Goal: Task Accomplishment & Management: Manage account settings

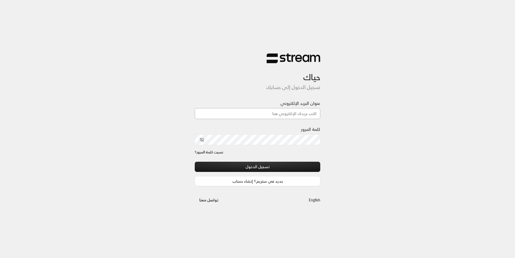
drag, startPoint x: 0, startPoint y: 0, endPoint x: 283, endPoint y: 112, distance: 304.6
click at [283, 112] on input "عنوان البريد الإلكتروني" at bounding box center [258, 113] width 126 height 11
click at [289, 113] on input "عنوان البريد الإلكتروني" at bounding box center [258, 113] width 126 height 11
type input "[EMAIL_ADDRESS][DOMAIN_NAME]"
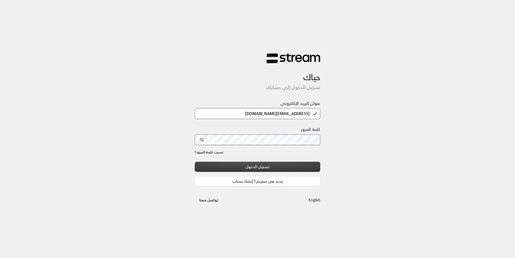
click at [277, 165] on button "تسجيل الدخول" at bounding box center [258, 167] width 126 height 10
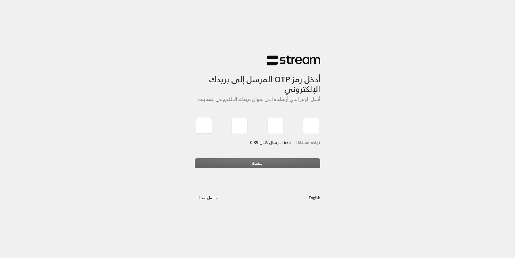
type input "7"
type input "2"
type input "5"
type input "8"
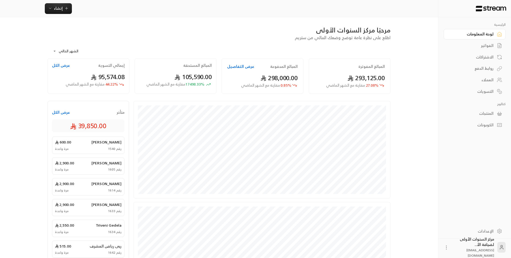
click at [482, 79] on div "العملاء" at bounding box center [471, 79] width 43 height 5
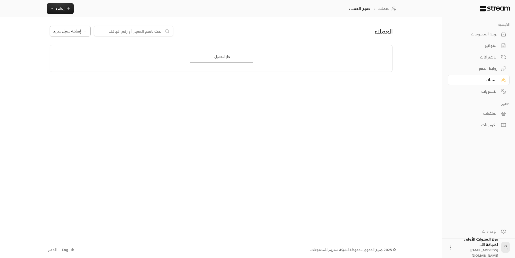
click at [72, 32] on span "إضافة عميل جديد" at bounding box center [67, 31] width 28 height 4
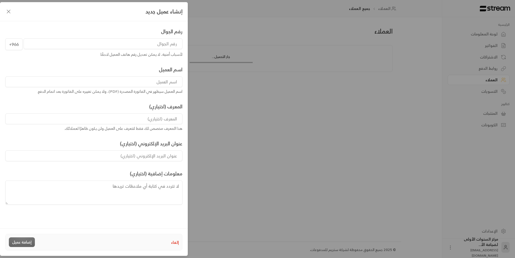
click at [149, 43] on input "tel" at bounding box center [103, 43] width 159 height 11
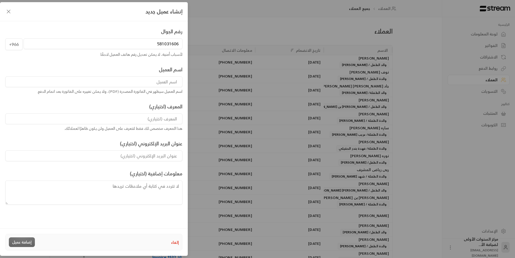
type input "581031606"
click at [164, 82] on input at bounding box center [93, 81] width 177 height 11
type input "ش"
click at [131, 81] on input "[PERSON_NAME]" at bounding box center [93, 81] width 177 height 11
type input "[PERSON_NAME]"
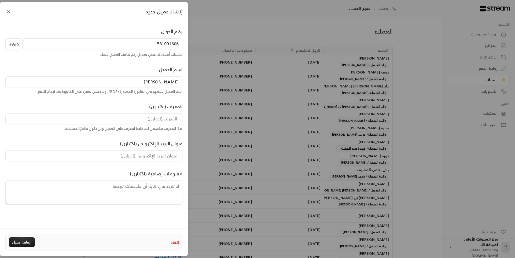
click at [154, 119] on input at bounding box center [93, 118] width 177 height 11
type input ","
type input "والد الطفلة /[PERSON_NAME]"
click at [27, 242] on button "إضافة عميل" at bounding box center [22, 242] width 26 height 10
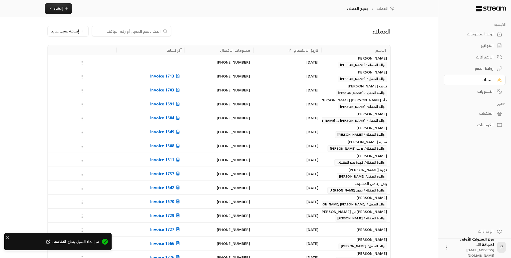
click at [484, 32] on div "لوحة المعلومات" at bounding box center [471, 33] width 43 height 5
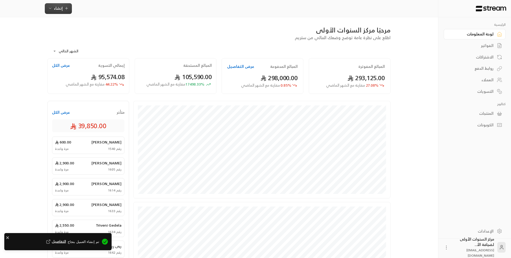
click at [56, 7] on span "إنشاء" at bounding box center [58, 8] width 9 height 7
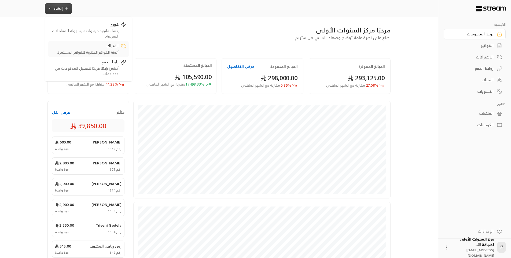
click at [104, 48] on div "اشتراك" at bounding box center [85, 46] width 68 height 6
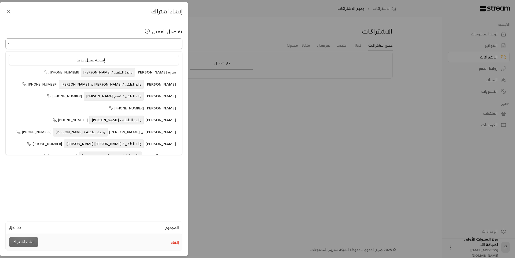
click at [132, 41] on input "اختر العميل" at bounding box center [93, 43] width 177 height 9
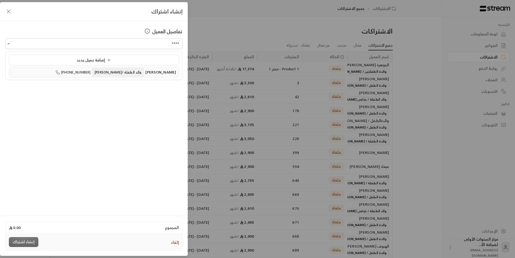
click at [117, 75] on span "والد الطفلة /[PERSON_NAME]" at bounding box center [118, 72] width 52 height 9
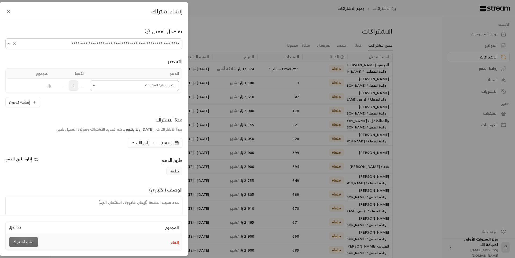
type input "**********"
click at [145, 87] on input "اختر العميل" at bounding box center [135, 85] width 88 height 9
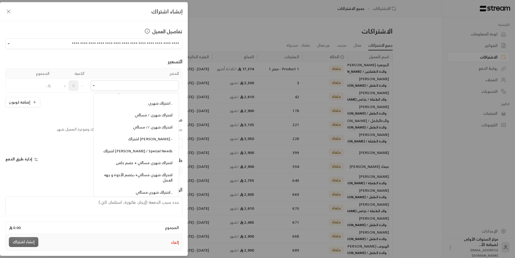
scroll to position [644, 0]
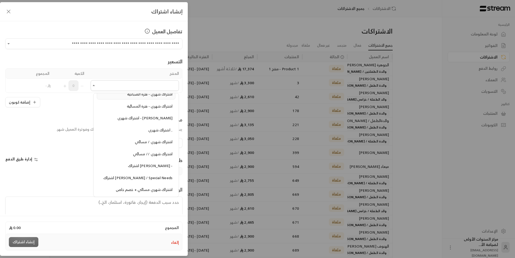
click at [157, 97] on span "اشتراك شهري - فترة الصباحية" at bounding box center [149, 94] width 45 height 7
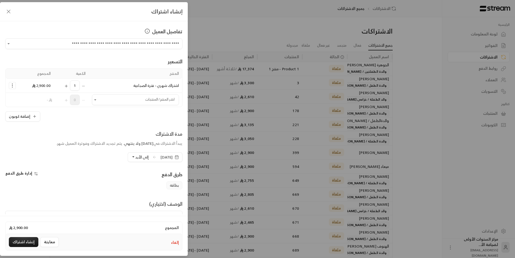
click at [160, 158] on span "[DATE]" at bounding box center [166, 156] width 12 height 5
click at [149, 126] on div "**********" at bounding box center [94, 117] width 188 height 193
click at [31, 240] on button "إنشاء اشتراك" at bounding box center [23, 242] width 29 height 10
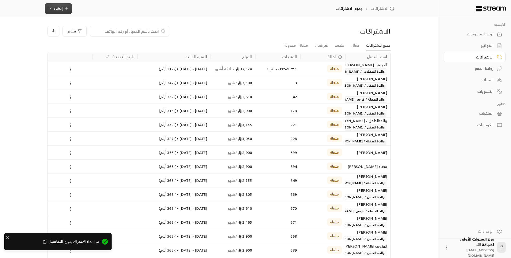
click at [64, 13] on button "إنشاء" at bounding box center [58, 8] width 27 height 11
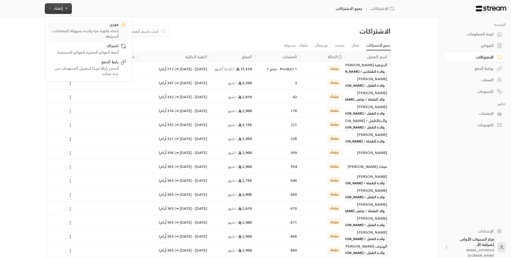
click at [80, 29] on div "إنشاء فاتورة مرة واحدة بسهولة للمعاملات السريعة." at bounding box center [85, 33] width 68 height 11
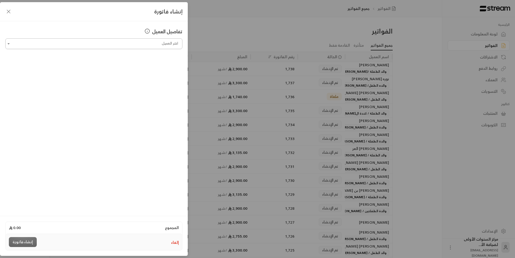
click at [154, 39] on div "اختر العميل" at bounding box center [93, 43] width 177 height 11
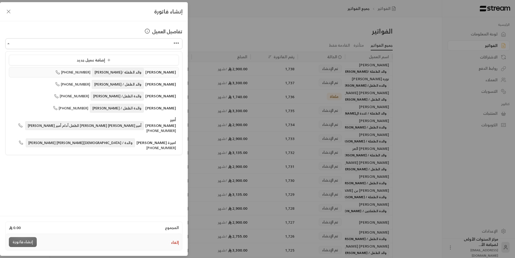
click at [144, 72] on span "والد الطفلة /[PERSON_NAME]" at bounding box center [118, 72] width 52 height 9
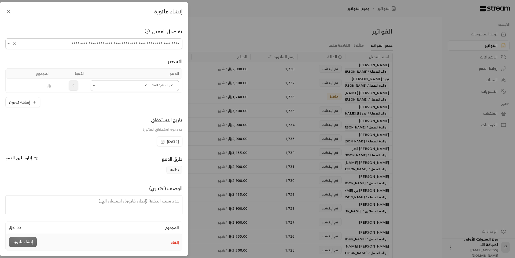
type input "**********"
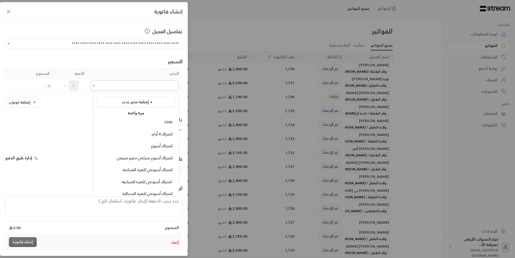
click at [143, 85] on input "اختر العميل" at bounding box center [135, 85] width 88 height 9
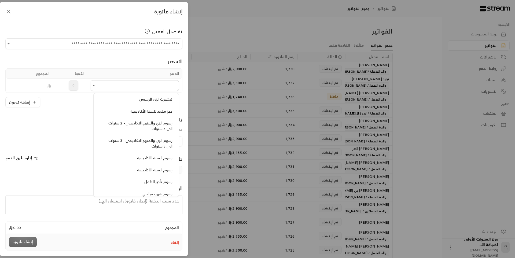
scroll to position [429, 0]
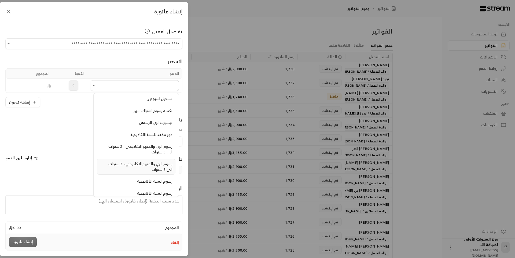
click at [150, 163] on span "رسوم الزي والمنهج الاكاديمي - 3 سنوات الى 5 سنوات" at bounding box center [140, 166] width 64 height 12
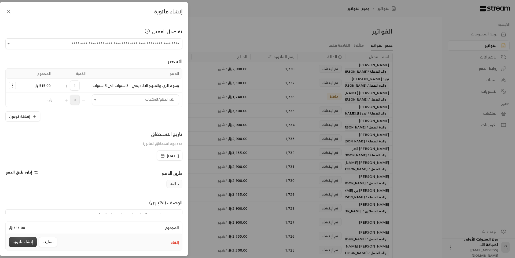
click at [28, 239] on button "إنشاء فاتورة" at bounding box center [23, 242] width 28 height 10
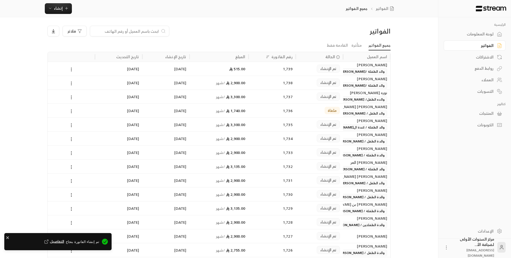
click at [483, 30] on link "لوحة المعلومات" at bounding box center [475, 34] width 62 height 10
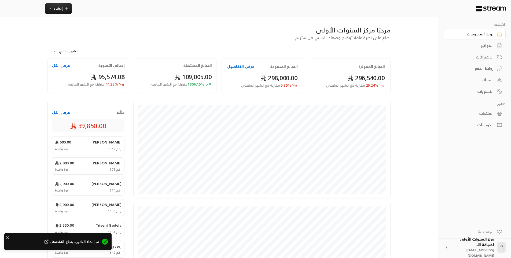
click at [478, 47] on div "الفواتير" at bounding box center [471, 45] width 43 height 5
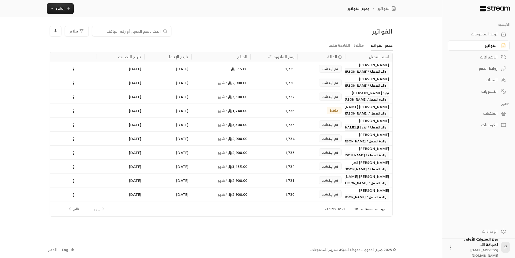
click at [359, 82] on span "والد الطفلة /[PERSON_NAME]" at bounding box center [364, 85] width 49 height 6
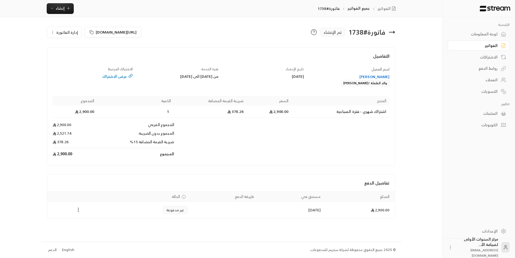
click at [78, 212] on icon "Payments" at bounding box center [78, 209] width 5 height 5
click at [93, 227] on li "تغيير الحالة الى مدفوعة" at bounding box center [98, 224] width 41 height 10
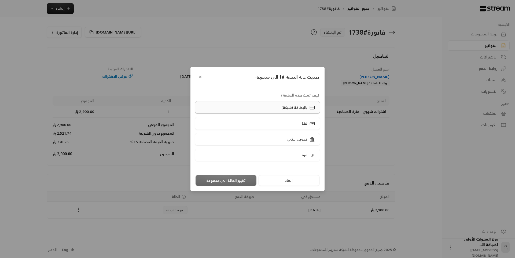
click at [282, 110] on div "بالبطاقة (شبكة)" at bounding box center [297, 108] width 35 height 6
click at [239, 185] on button "تغيير الحالة الى مدفوعة" at bounding box center [225, 180] width 61 height 11
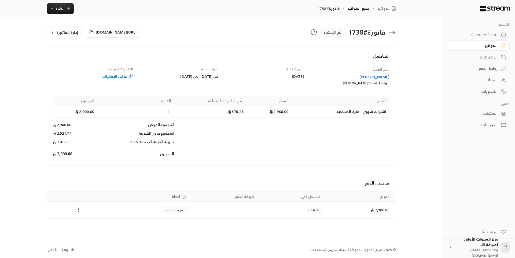
click at [391, 33] on icon at bounding box center [392, 32] width 6 height 6
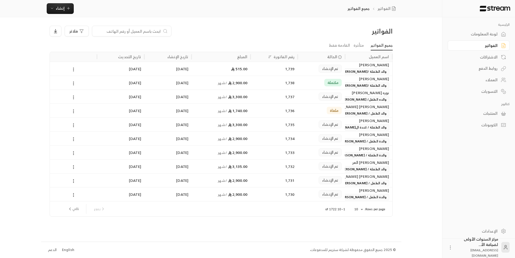
click at [286, 67] on div "1,739" at bounding box center [274, 69] width 41 height 14
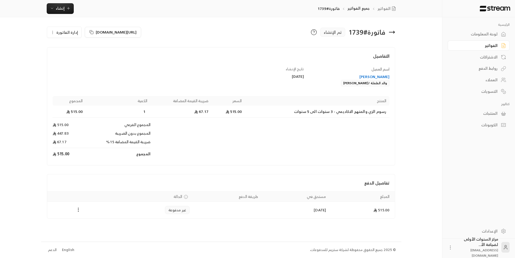
click at [76, 210] on icon "Payments" at bounding box center [78, 209] width 5 height 5
click at [99, 224] on li "تغيير الحالة الى مدفوعة" at bounding box center [98, 224] width 41 height 10
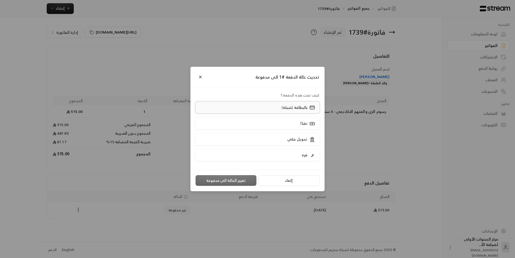
click at [270, 104] on label "بالبطاقة (شبكة)" at bounding box center [257, 107] width 125 height 13
click at [233, 181] on button "تغيير الحالة الى مدفوعة" at bounding box center [225, 180] width 61 height 11
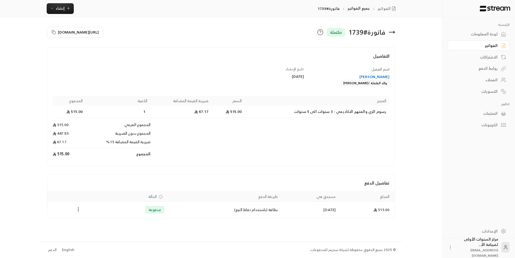
click at [477, 35] on div "لوحة المعلومات" at bounding box center [475, 33] width 43 height 5
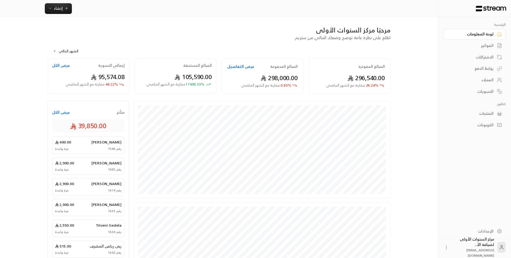
click at [498, 47] on icon at bounding box center [499, 45] width 5 height 5
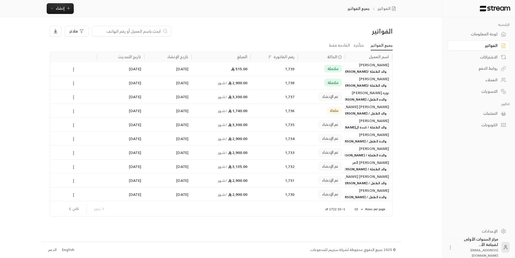
click at [305, 82] on div "مكتملة" at bounding box center [321, 83] width 41 height 14
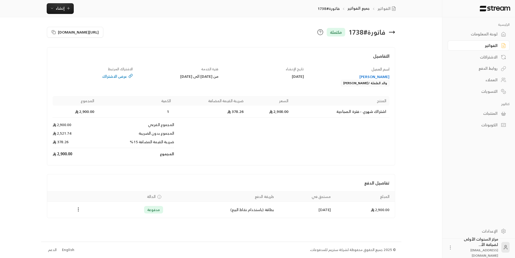
click at [393, 33] on icon at bounding box center [392, 32] width 6 height 6
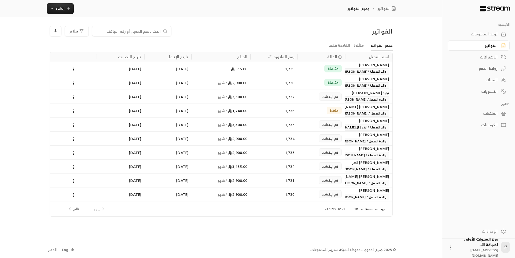
click at [479, 33] on div "لوحة المعلومات" at bounding box center [475, 33] width 43 height 5
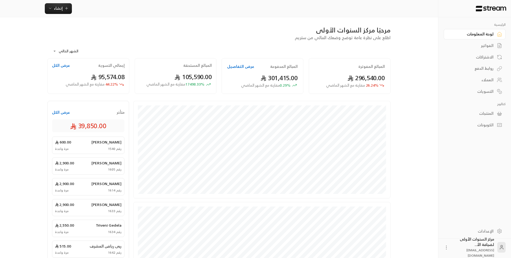
click at [471, 46] on div "الفواتير" at bounding box center [471, 45] width 43 height 5
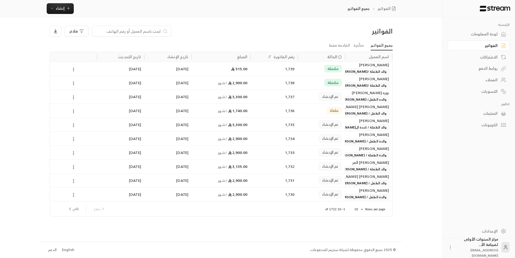
click at [160, 28] on input at bounding box center [127, 31] width 65 height 6
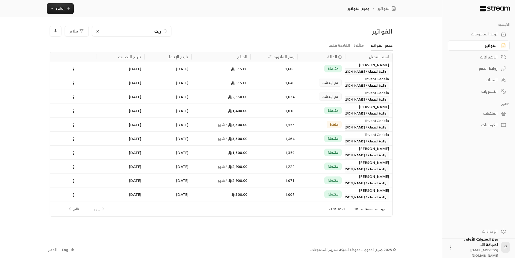
type input "ريت"
click at [303, 72] on div "مكتملة" at bounding box center [321, 69] width 41 height 14
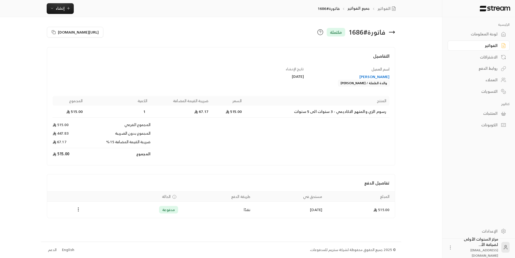
click at [375, 74] on div "[PERSON_NAME]" at bounding box center [349, 76] width 80 height 5
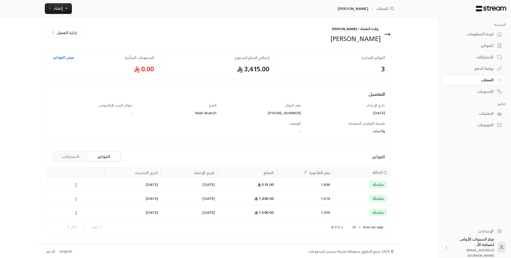
click at [331, 198] on div "1,618" at bounding box center [305, 198] width 57 height 14
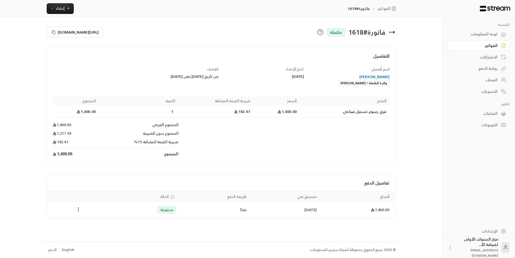
click at [393, 32] on icon at bounding box center [392, 32] width 6 height 6
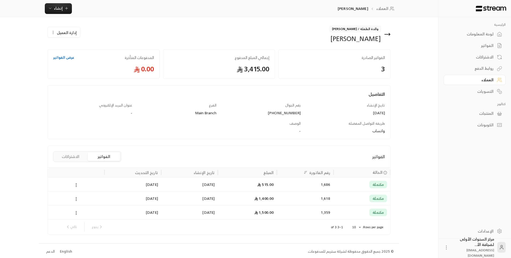
click at [389, 34] on icon at bounding box center [387, 34] width 5 height 0
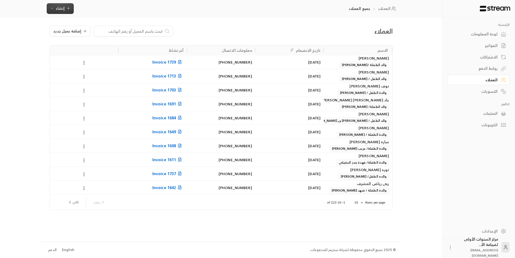
click at [69, 11] on span "إنشاء" at bounding box center [60, 8] width 21 height 7
click at [111, 50] on div "أتمتة الفواتير المتكررة للفواتير المستمرة." at bounding box center [87, 52] width 68 height 5
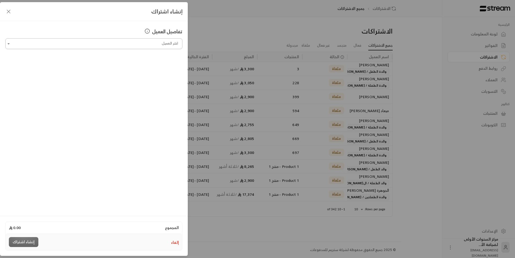
click at [152, 46] on input "اختر العميل" at bounding box center [93, 43] width 177 height 9
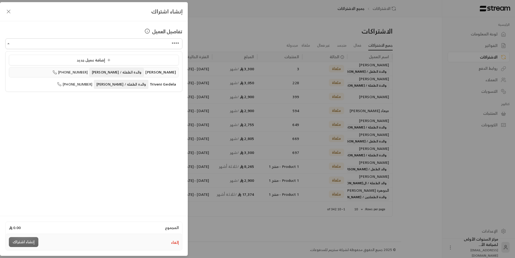
click at [149, 72] on span "[PERSON_NAME] والدة الطفلة / [PERSON_NAME]" at bounding box center [132, 72] width 88 height 6
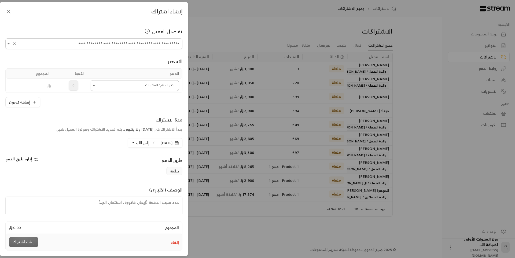
type input "**********"
click at [158, 86] on input "اختر العميل" at bounding box center [135, 85] width 88 height 9
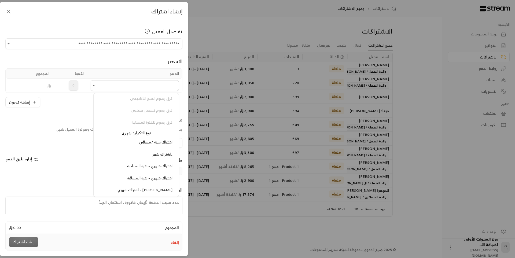
scroll to position [617, 0]
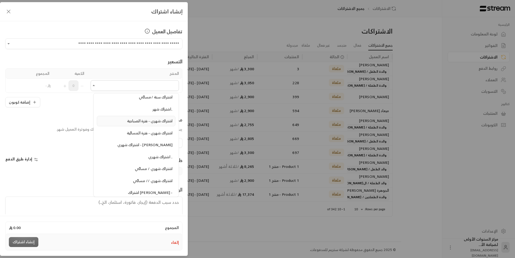
click at [159, 123] on span "اشتراك شهري - فترة الصباحية" at bounding box center [149, 120] width 45 height 7
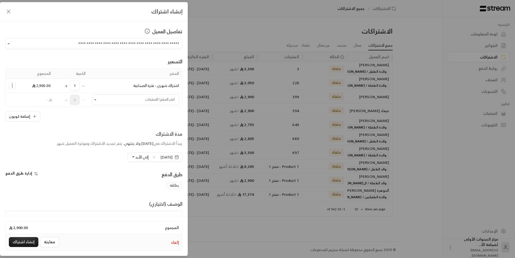
scroll to position [27, 0]
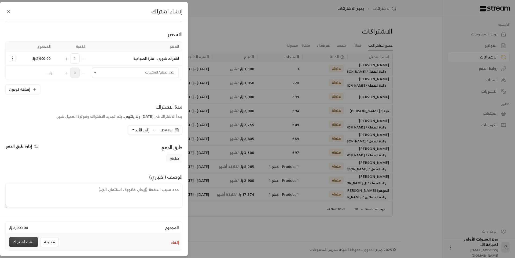
click at [27, 241] on button "إنشاء اشتراك" at bounding box center [23, 242] width 29 height 10
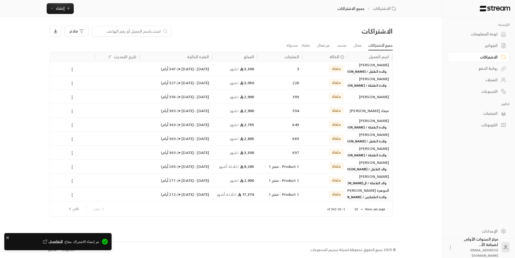
click at [479, 43] on div "الفواتير" at bounding box center [475, 45] width 43 height 5
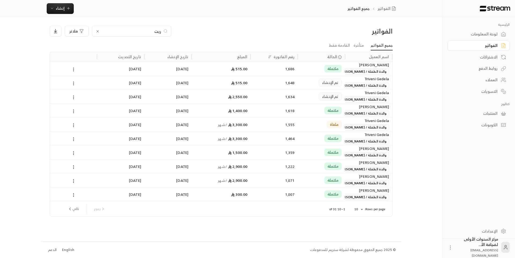
click at [98, 31] on icon at bounding box center [97, 31] width 4 height 4
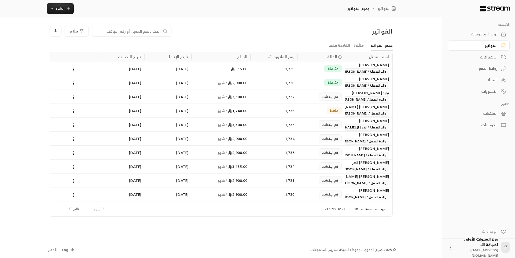
click at [490, 44] on div "الفواتير" at bounding box center [475, 45] width 43 height 5
click at [131, 27] on div at bounding box center [131, 31] width 79 height 11
click at [136, 32] on input at bounding box center [127, 31] width 65 height 6
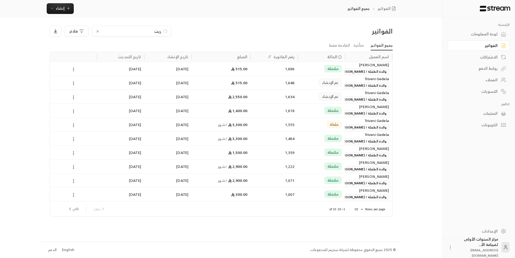
type input "ريت"
click at [352, 70] on span "والدة الطفلة / [PERSON_NAME]" at bounding box center [363, 71] width 52 height 6
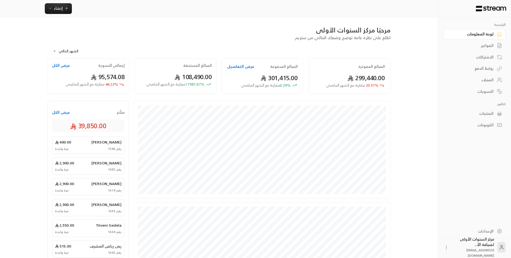
click at [483, 46] on div "الفواتير" at bounding box center [471, 45] width 43 height 5
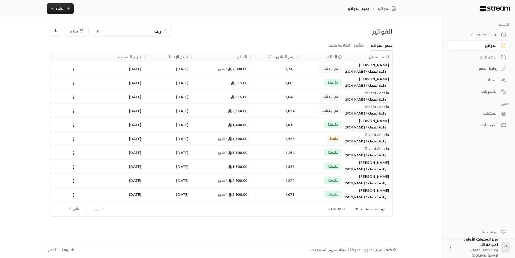
click at [341, 71] on div "تم الإنشاء" at bounding box center [330, 69] width 23 height 8
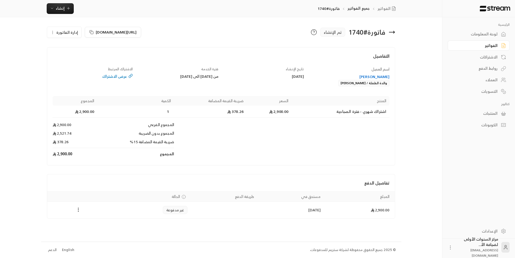
click at [78, 211] on icon "Payments" at bounding box center [78, 209] width 5 height 5
click at [106, 227] on li "تغيير الحالة الى مدفوعة" at bounding box center [98, 224] width 41 height 10
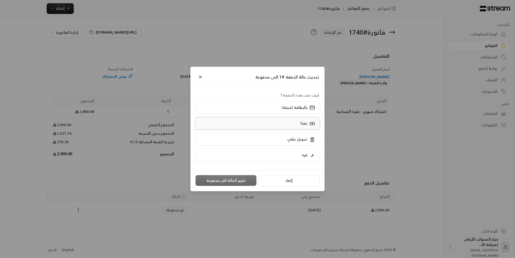
click at [287, 124] on label "نقدًا" at bounding box center [257, 123] width 125 height 13
click at [234, 180] on button "تغيير الحالة الى مدفوعة" at bounding box center [225, 180] width 61 height 11
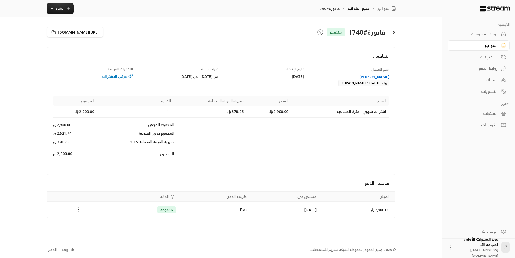
click at [486, 34] on div "لوحة المعلومات" at bounding box center [475, 33] width 43 height 5
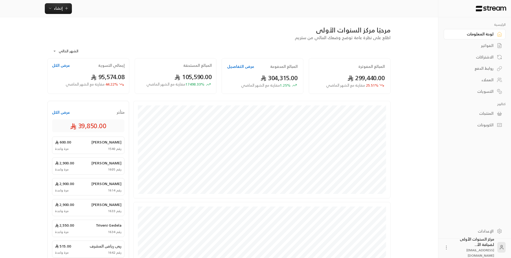
click at [475, 48] on div "الفواتير" at bounding box center [471, 45] width 43 height 5
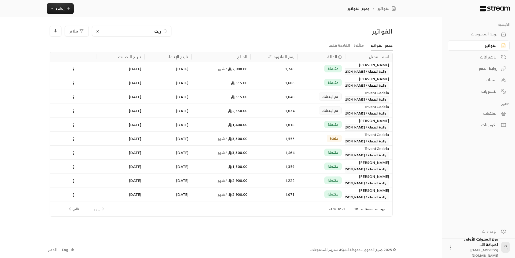
click at [98, 32] on icon at bounding box center [98, 31] width 2 height 2
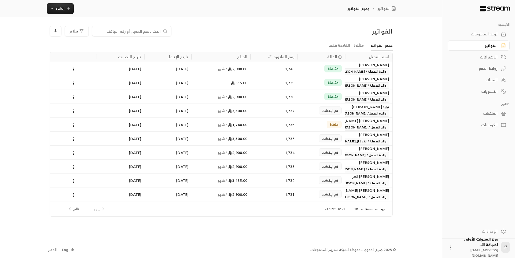
click at [473, 35] on div "لوحة المعلومات" at bounding box center [475, 33] width 43 height 5
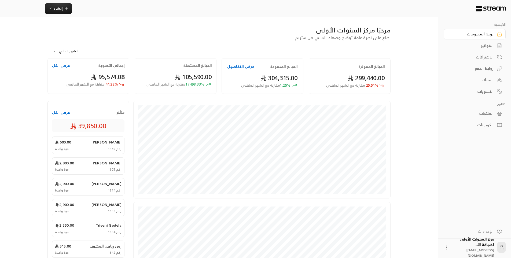
click at [444, 29] on link "لوحة المعلومات" at bounding box center [475, 34] width 62 height 10
click at [469, 47] on div "الفواتير" at bounding box center [471, 45] width 43 height 5
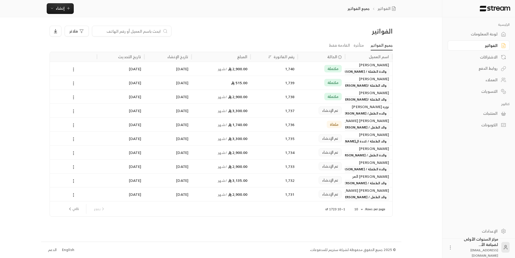
click at [486, 34] on div "لوحة المعلومات" at bounding box center [475, 33] width 43 height 5
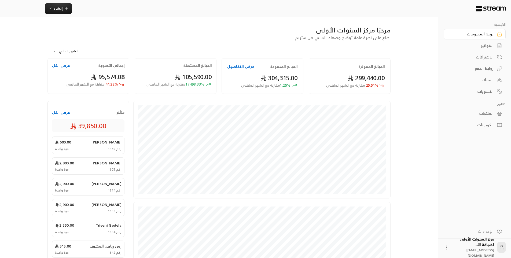
click at [486, 43] on div "الفواتير" at bounding box center [471, 45] width 43 height 5
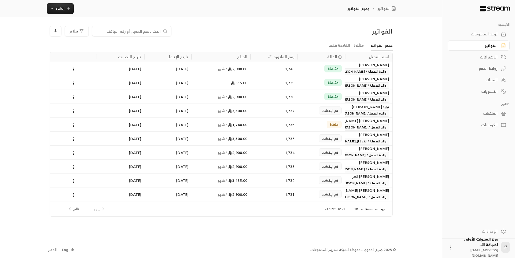
click at [367, 109] on div "نوره [PERSON_NAME]" at bounding box center [368, 107] width 41 height 6
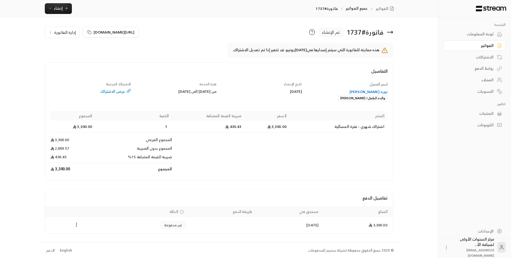
click at [485, 36] on div "لوحة المعلومات" at bounding box center [471, 33] width 43 height 5
